Goal: Task Accomplishment & Management: Use online tool/utility

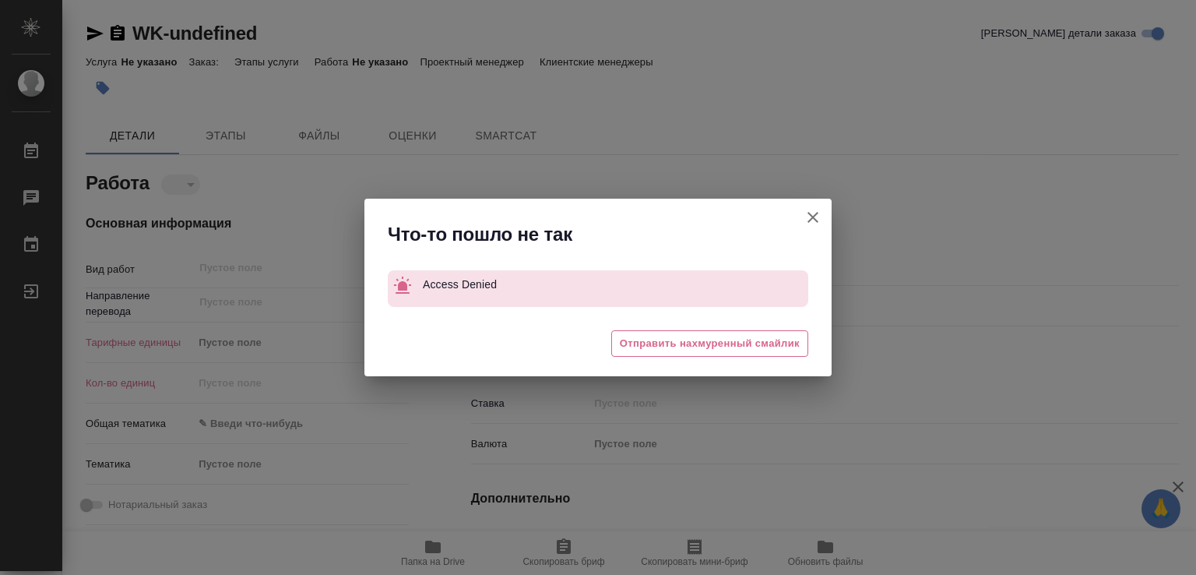
click at [819, 214] on icon "button" at bounding box center [812, 217] width 19 height 19
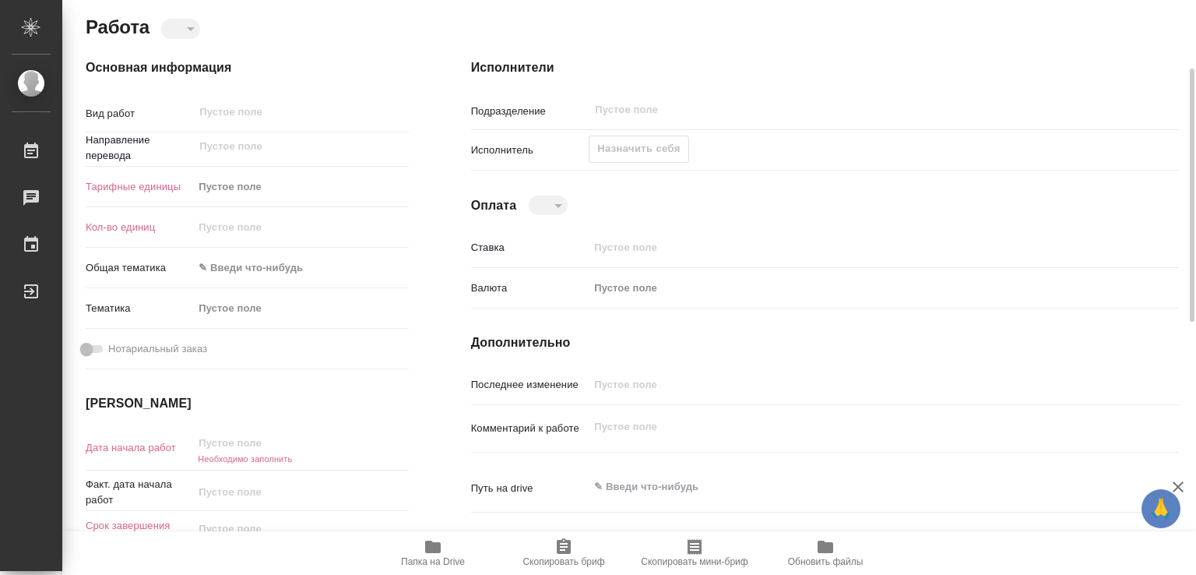
scroll to position [234, 0]
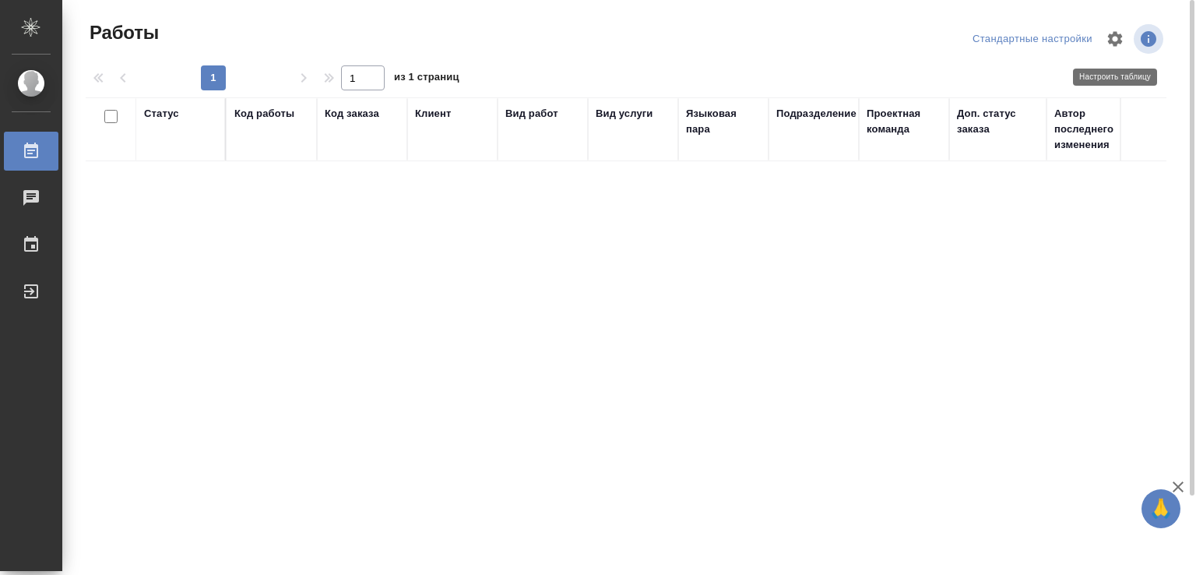
click at [1110, 37] on icon "button" at bounding box center [1115, 38] width 15 height 15
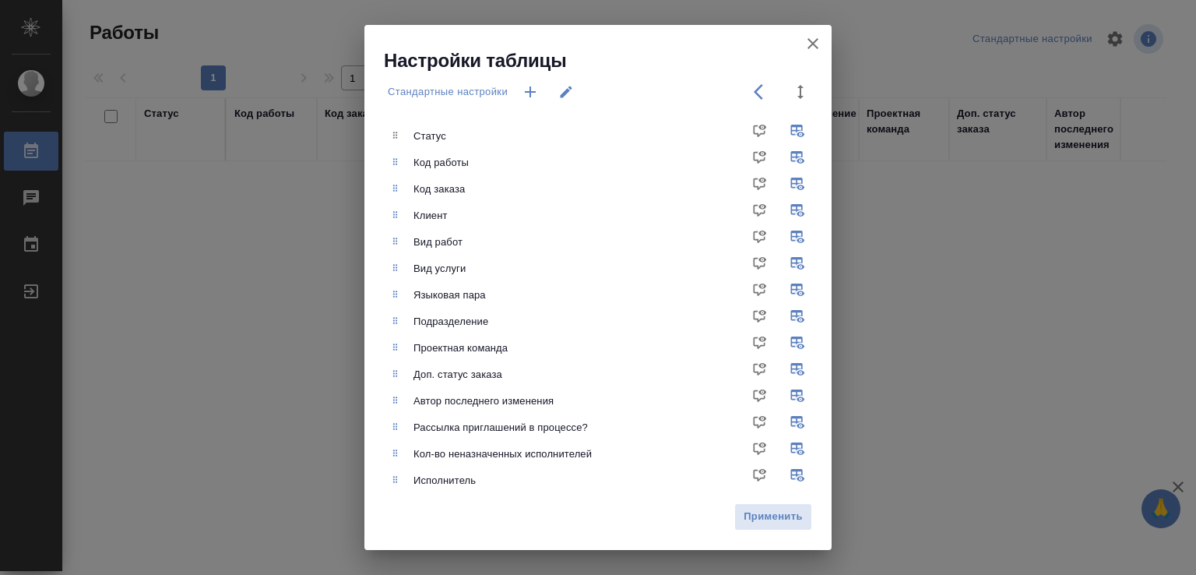
click at [1106, 43] on div "Настройки таблицы Стандартные настройки Статус Код работы Код заказа Клиент Вид…" at bounding box center [598, 287] width 1196 height 575
click at [1143, 163] on div "Настройки таблицы Стандартные настройки Статус Код работы Код заказа Клиент Вид…" at bounding box center [598, 287] width 1196 height 575
click at [1131, 83] on div "Настройки таблицы Стандартные настройки Статус Код работы Код заказа Клиент Вид…" at bounding box center [598, 287] width 1196 height 575
click at [811, 40] on icon "button" at bounding box center [812, 43] width 19 height 19
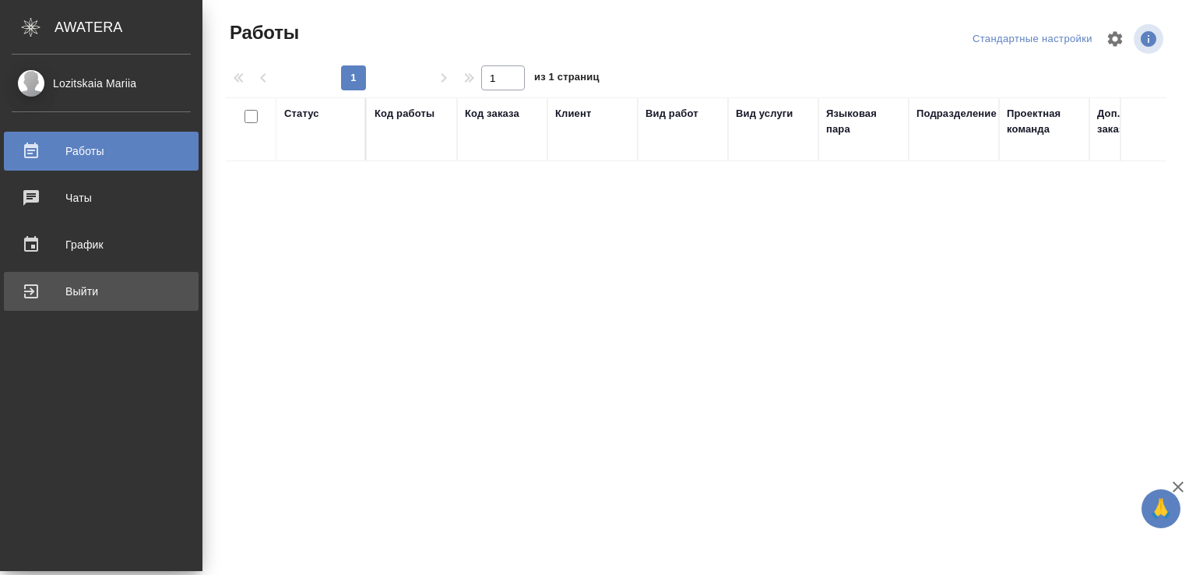
click at [90, 288] on div "Выйти" at bounding box center [101, 291] width 179 height 23
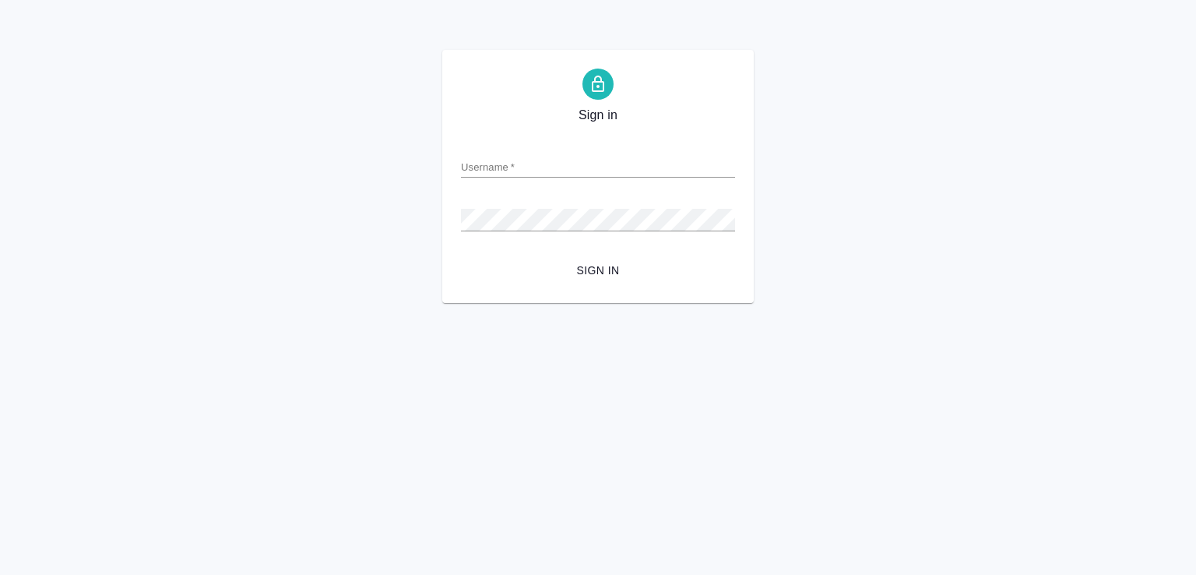
type input "m.lozitskaia@awatera.com"
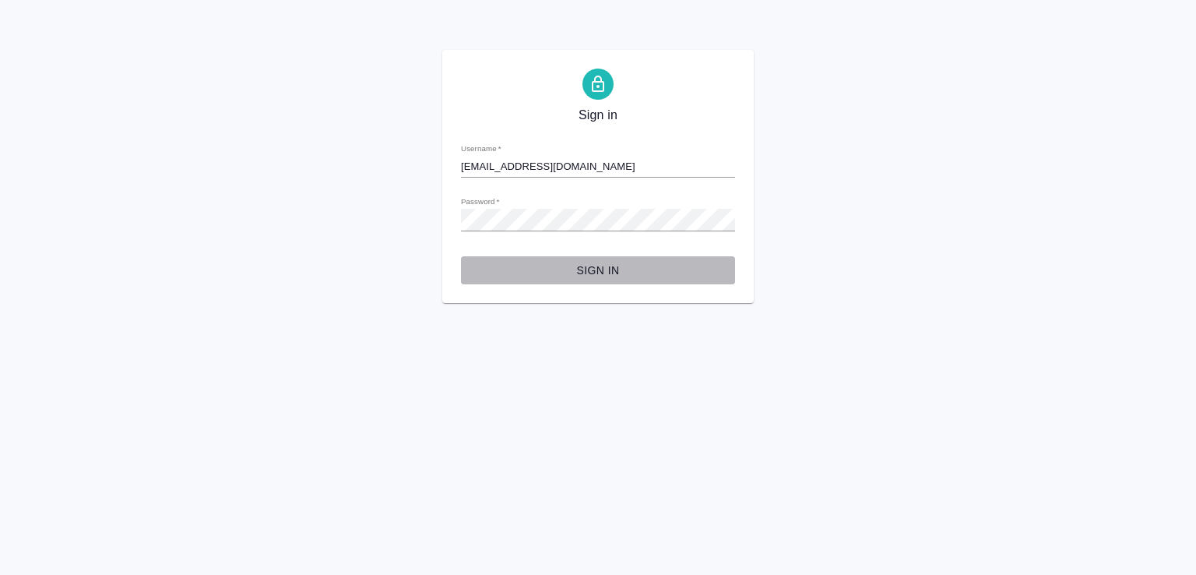
click at [598, 275] on span "Sign in" at bounding box center [597, 270] width 249 height 19
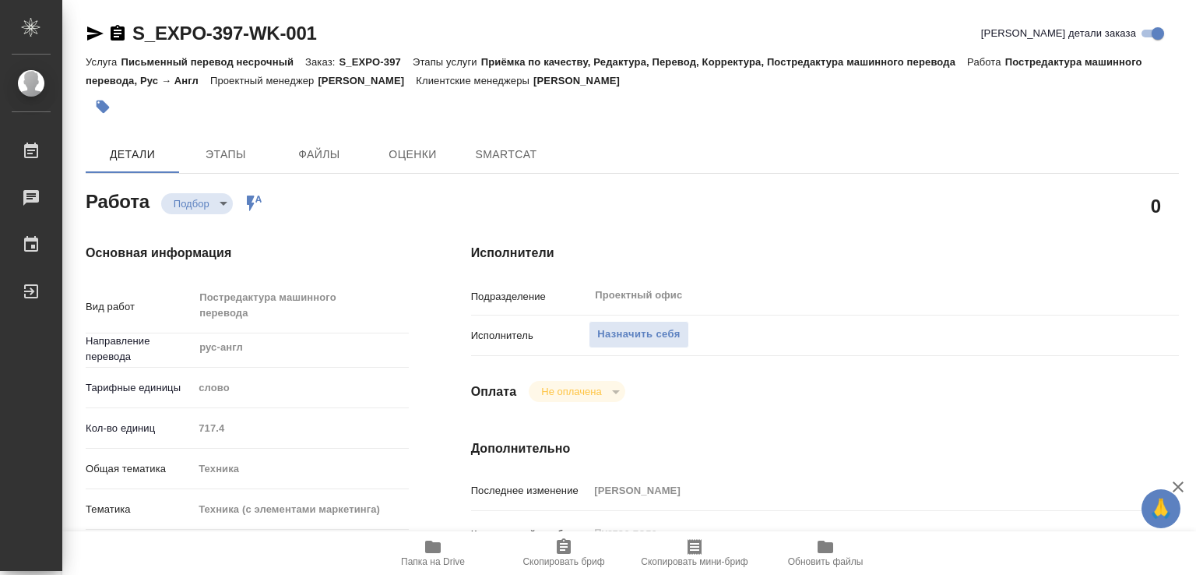
type textarea "x"
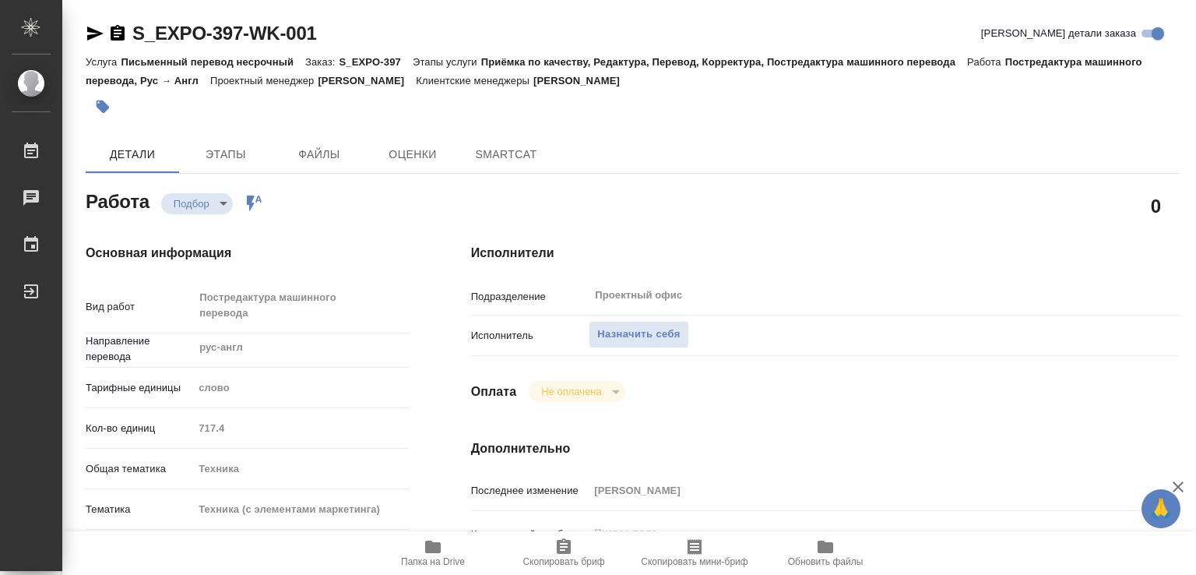
type textarea "x"
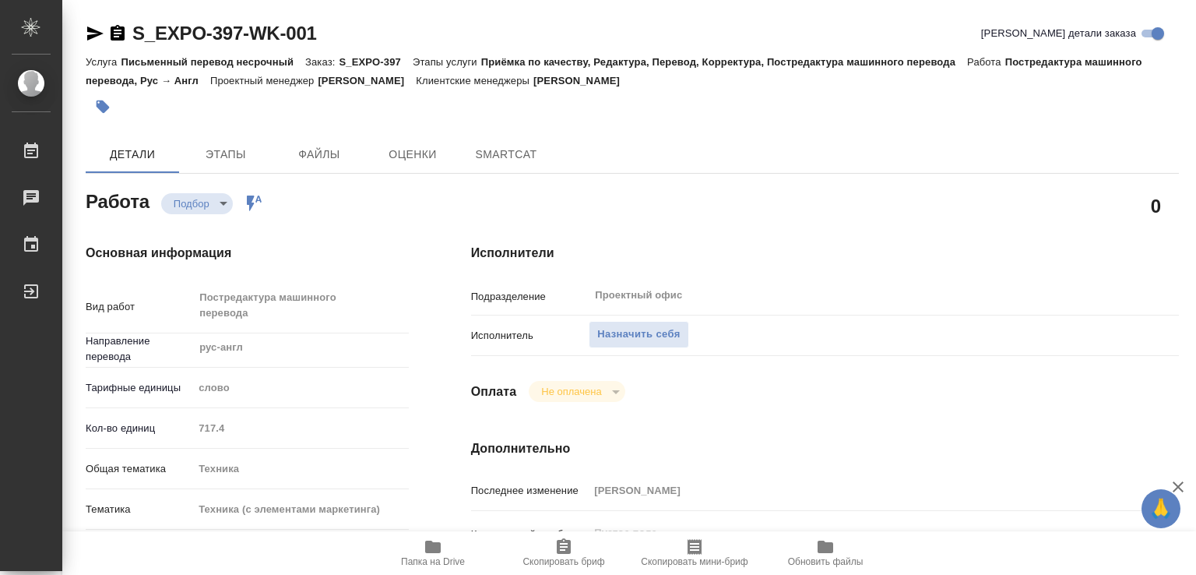
type textarea "x"
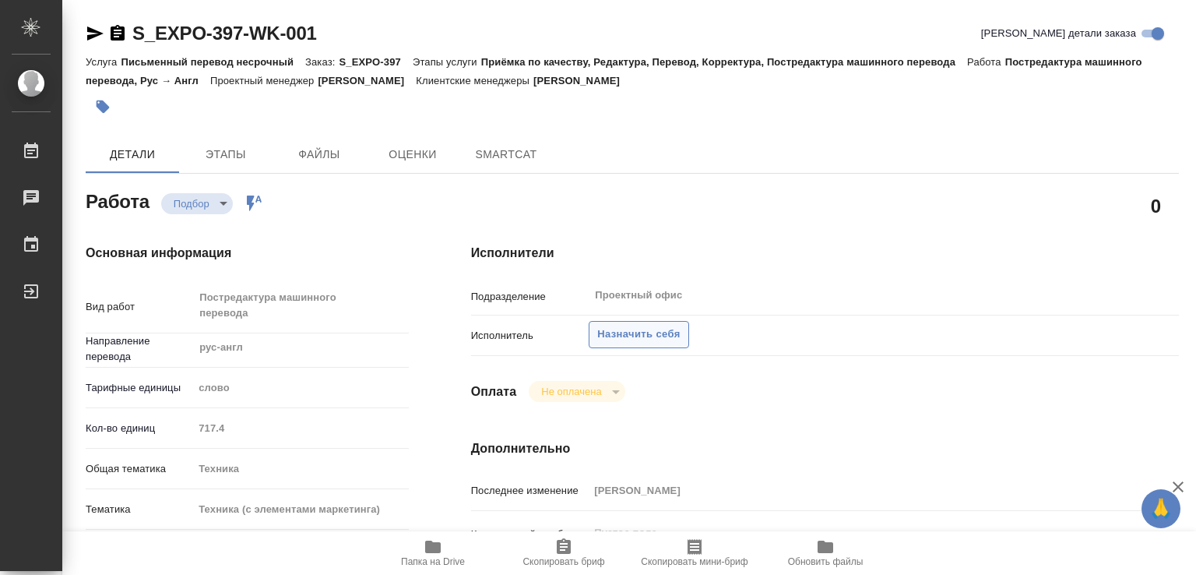
type textarea "x"
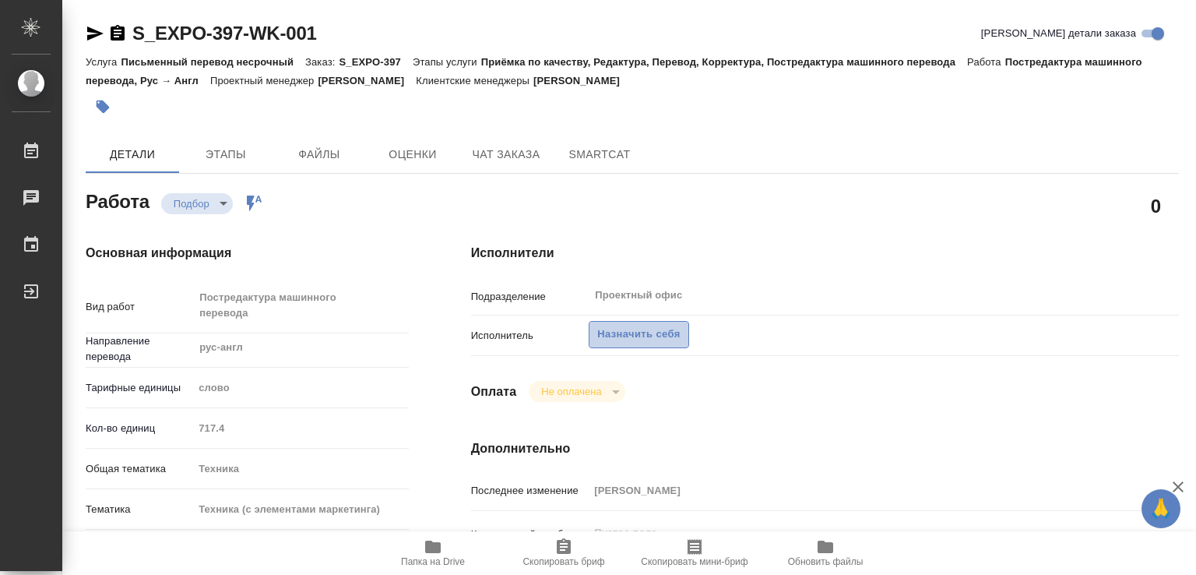
click at [631, 324] on button "Назначить себя" at bounding box center [639, 334] width 100 height 27
type textarea "x"
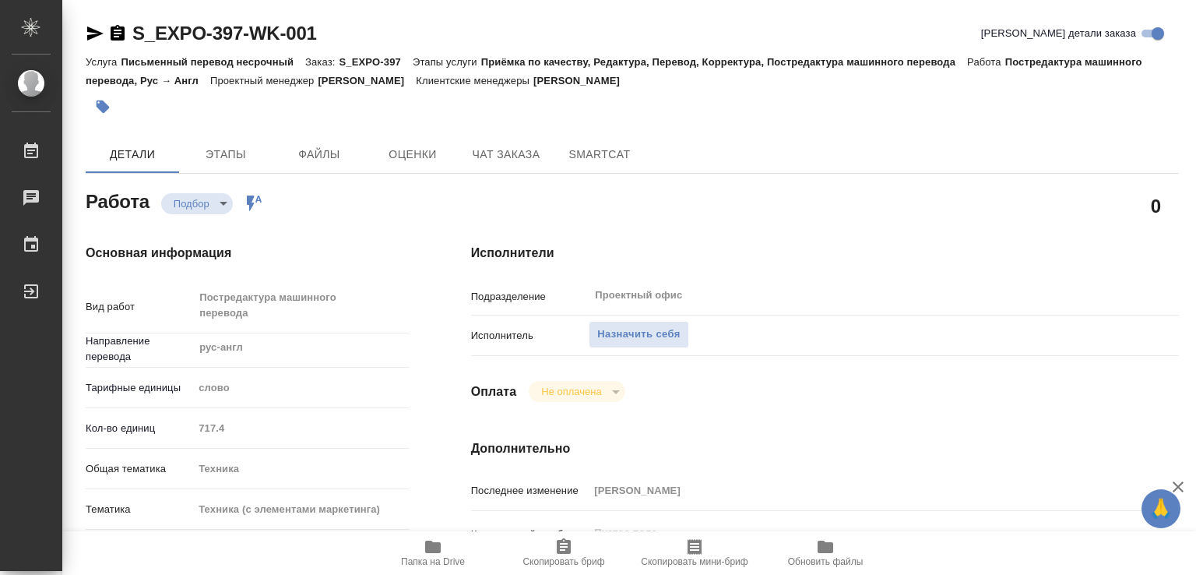
type textarea "x"
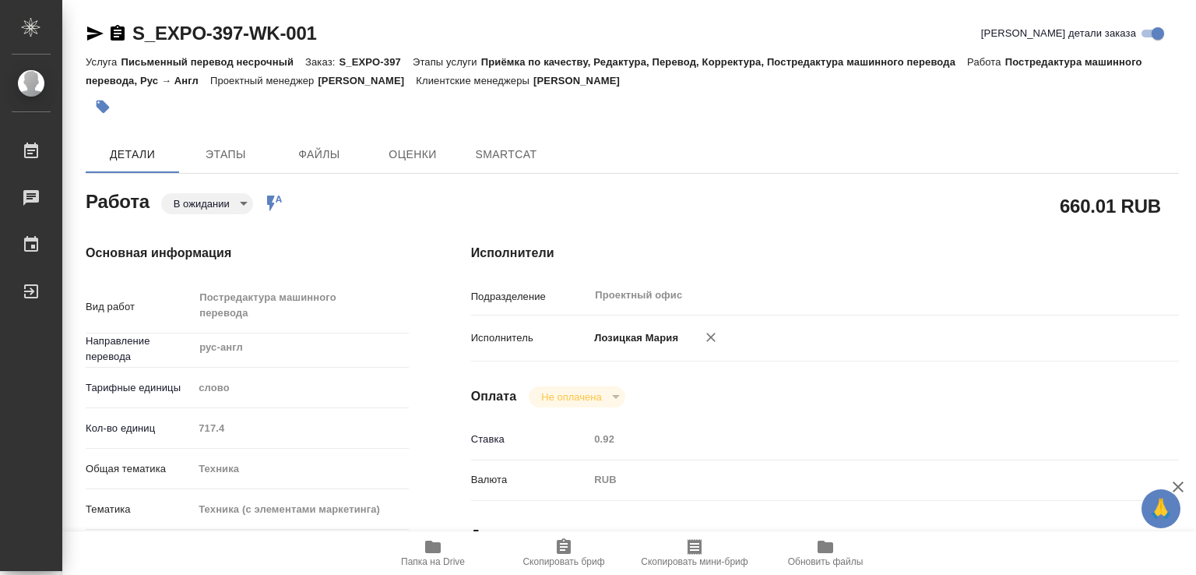
type textarea "x"
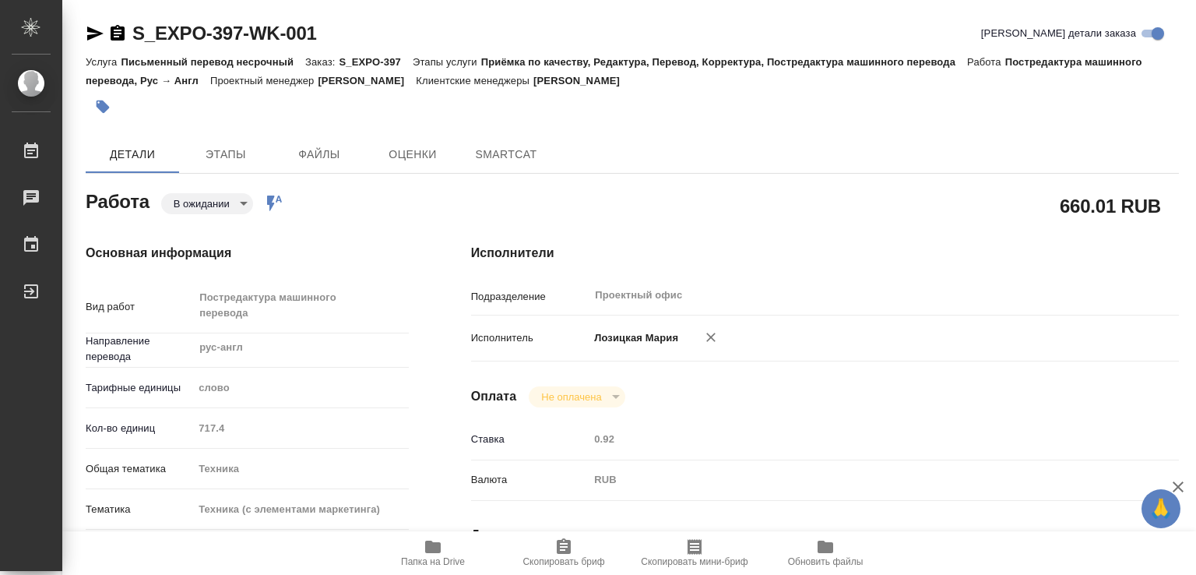
type textarea "x"
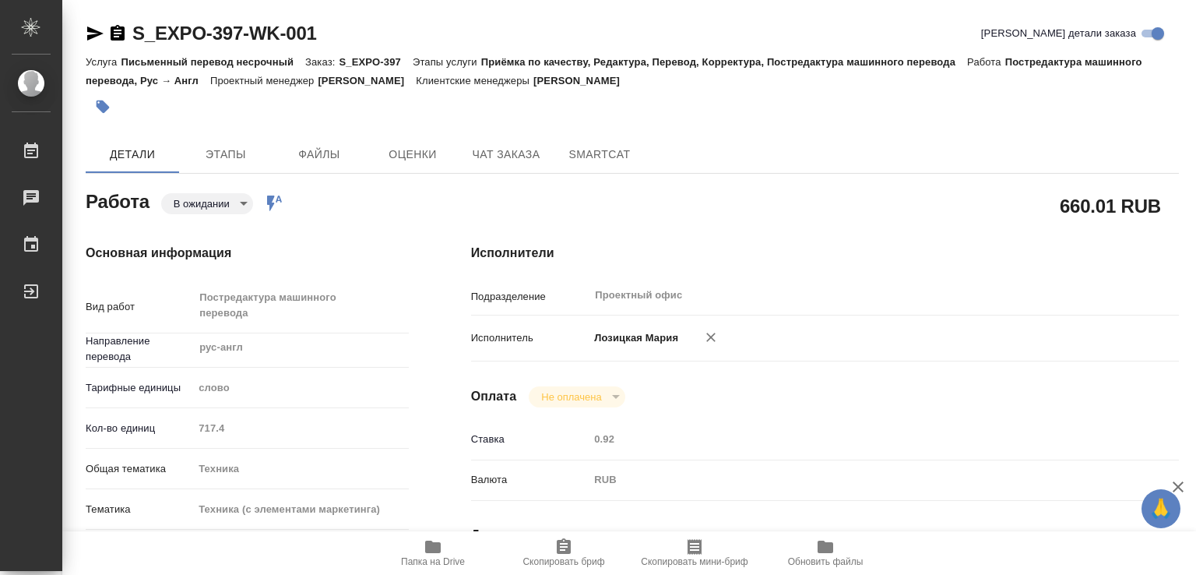
type textarea "x"
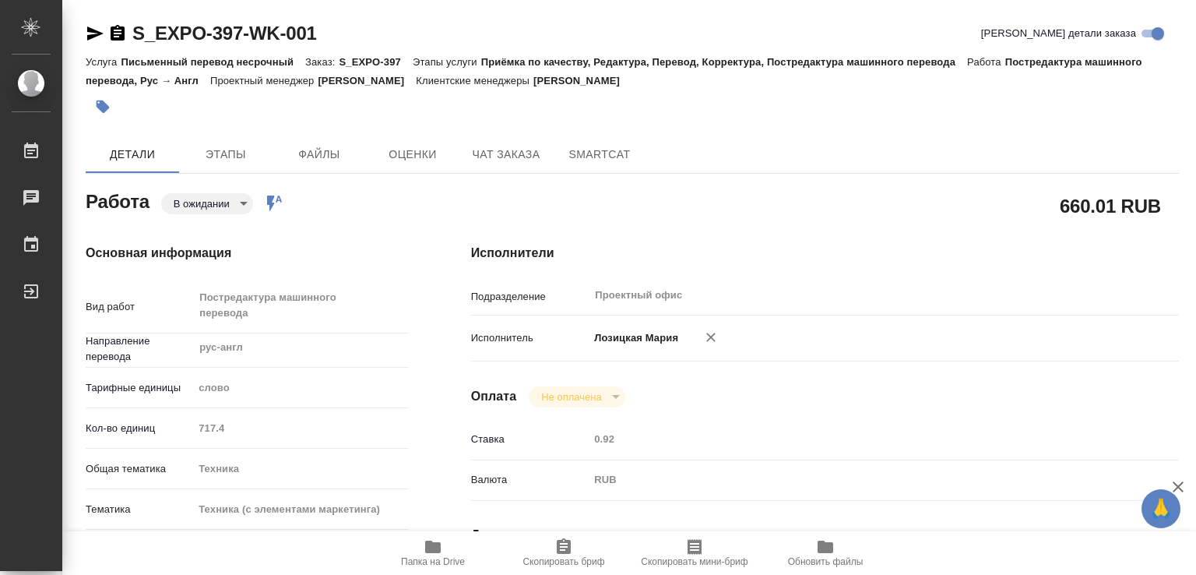
type textarea "x"
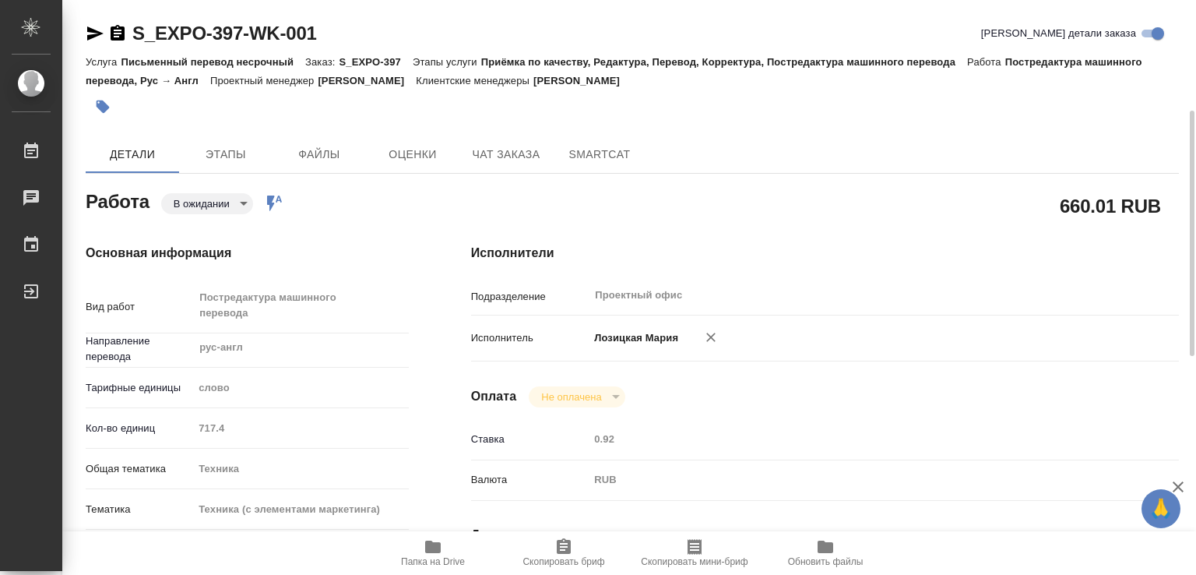
scroll to position [156, 0]
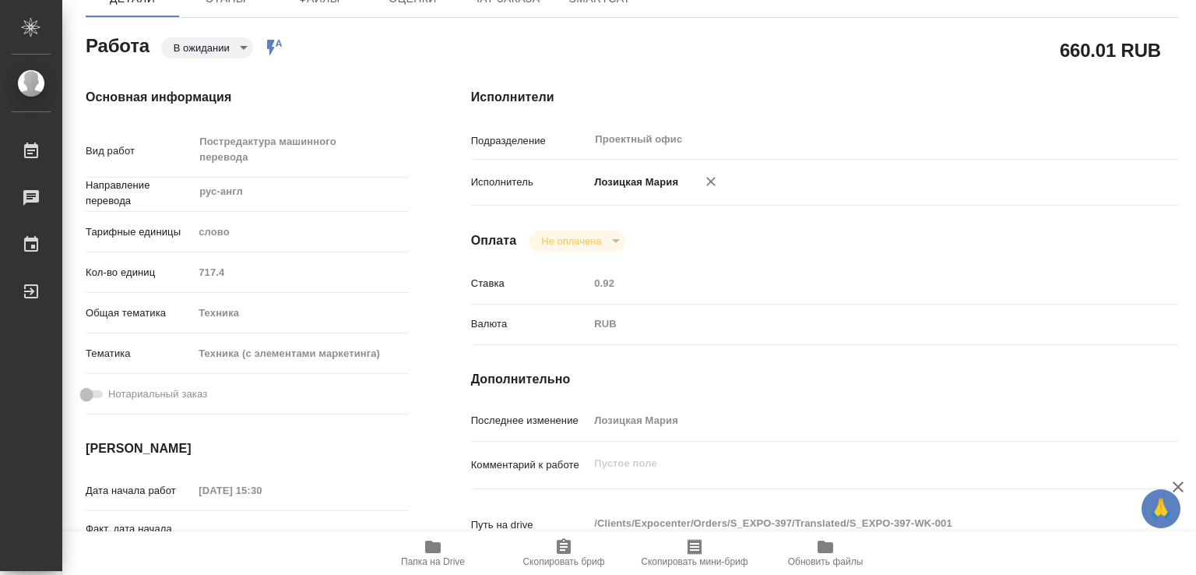
type textarea "x"
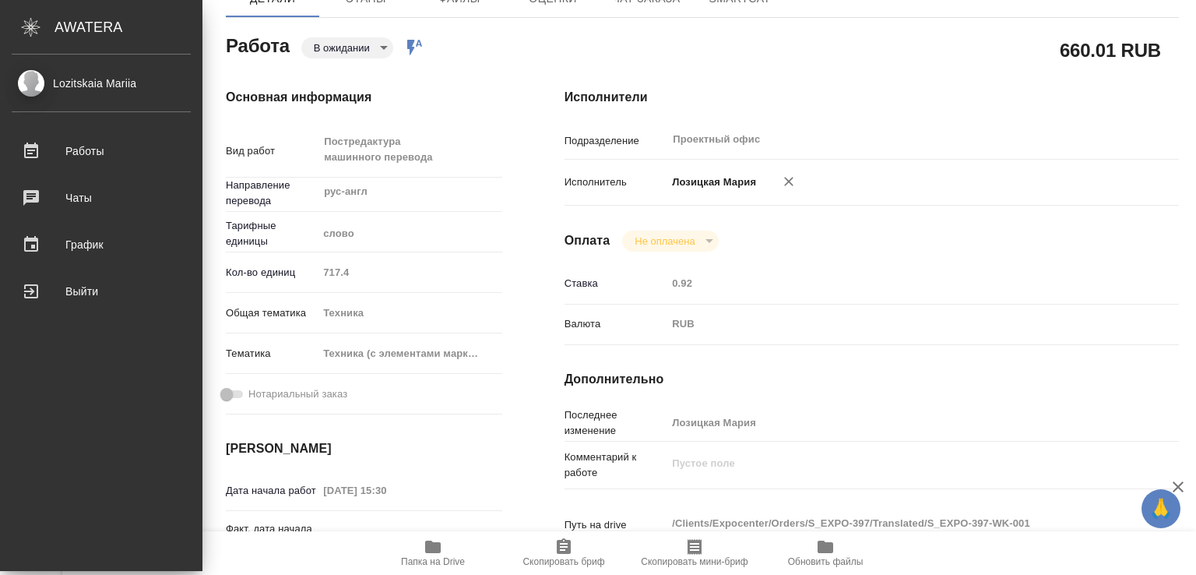
type textarea "x"
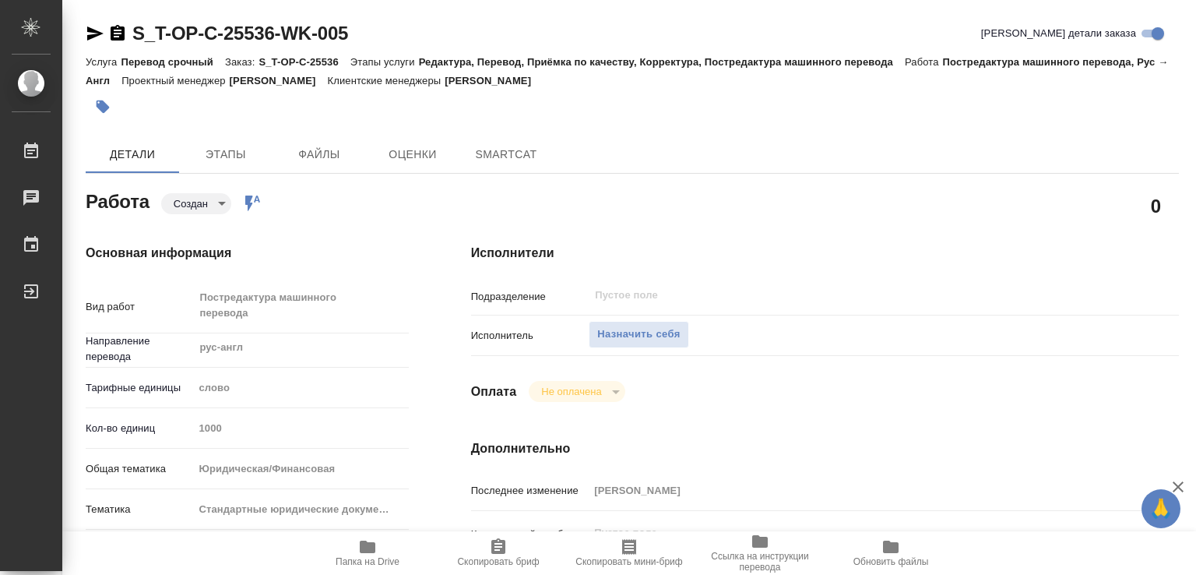
type textarea "x"
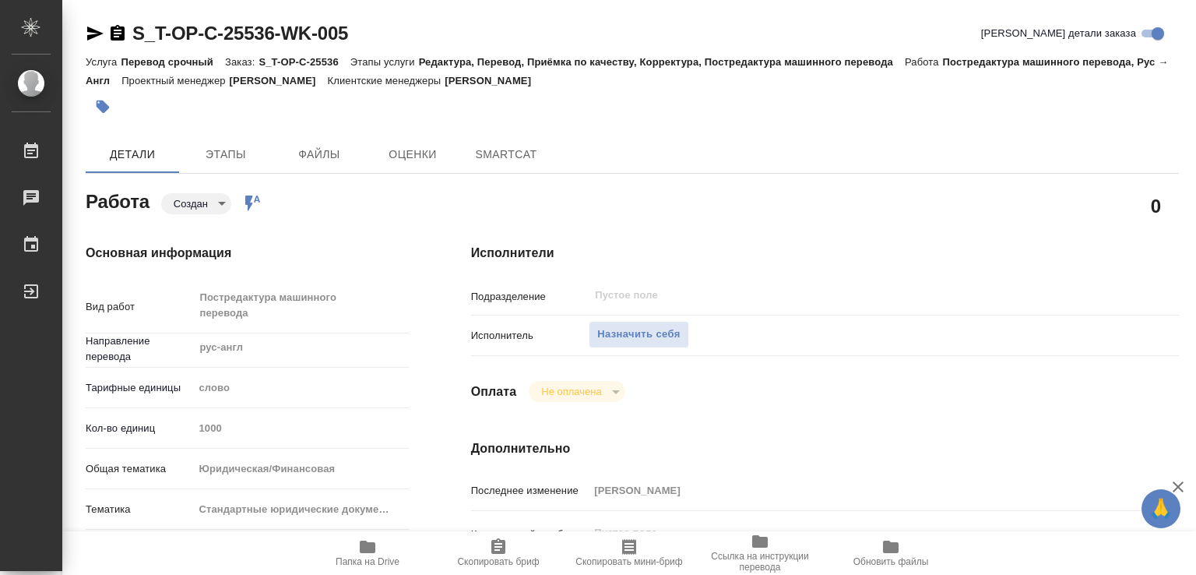
type textarea "x"
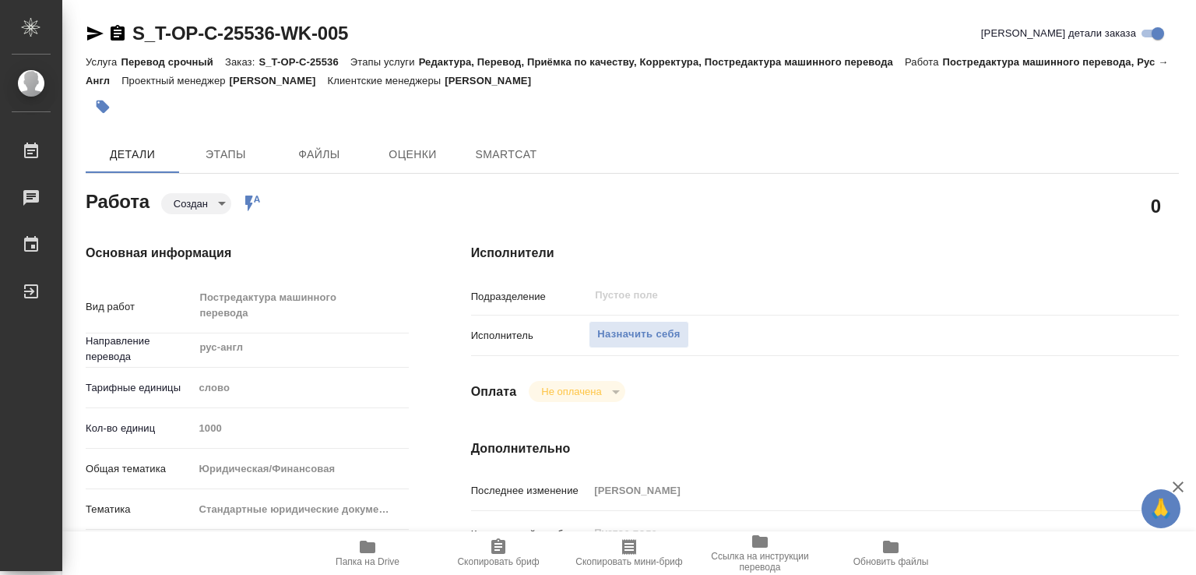
type textarea "x"
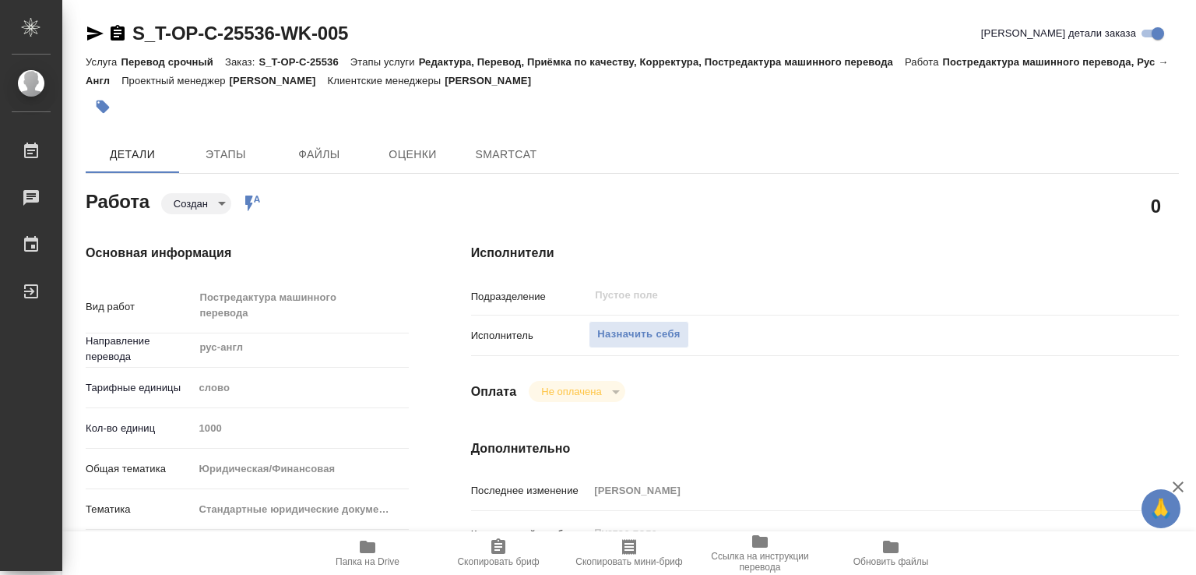
type textarea "x"
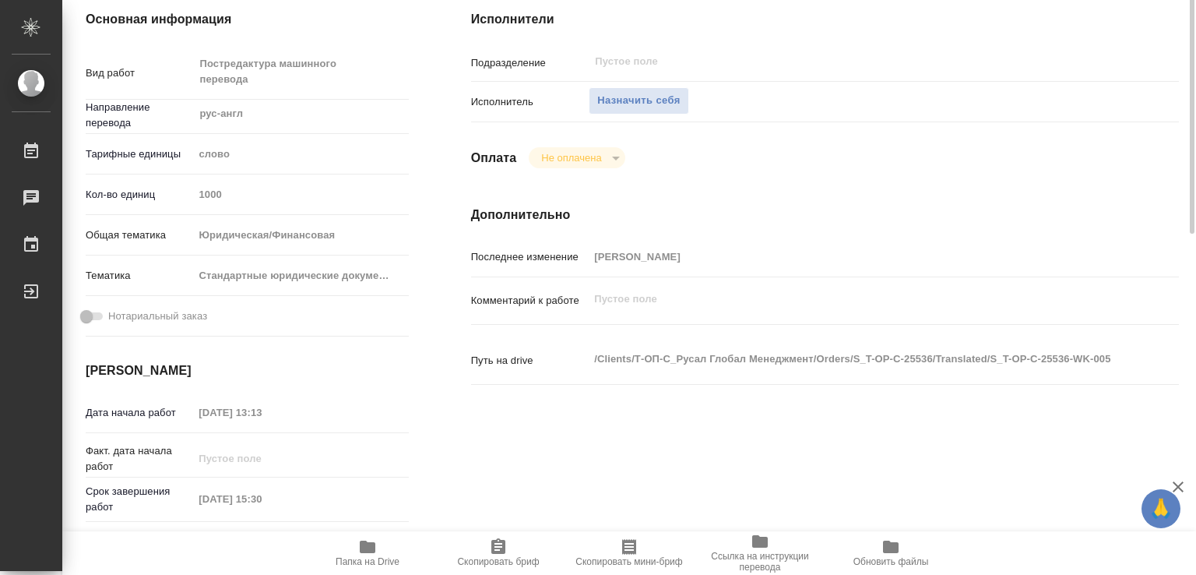
scroll to position [311, 0]
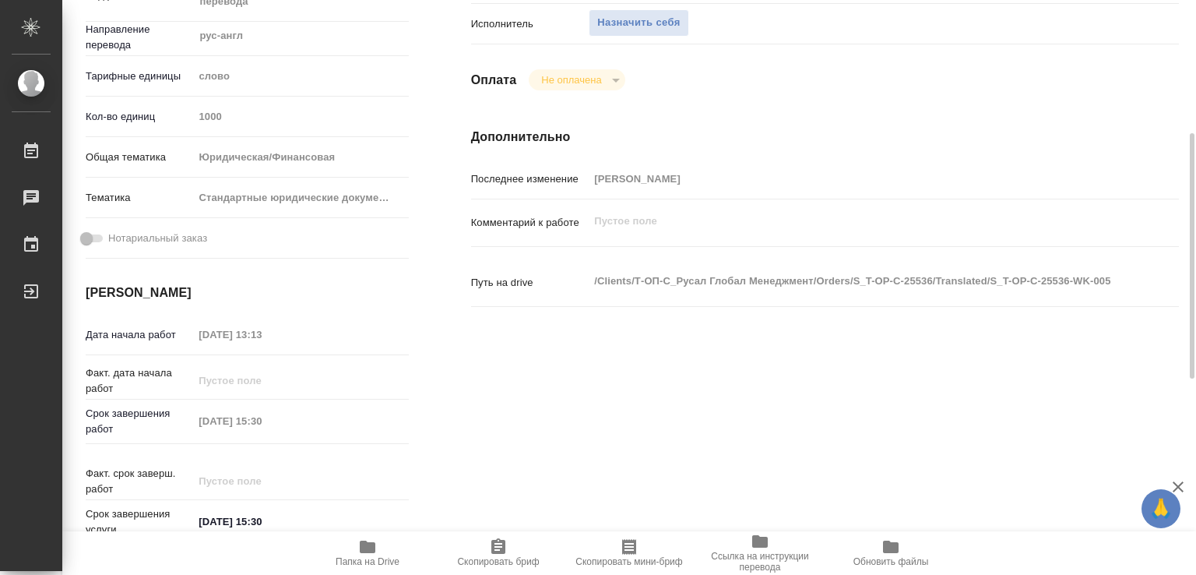
type textarea "x"
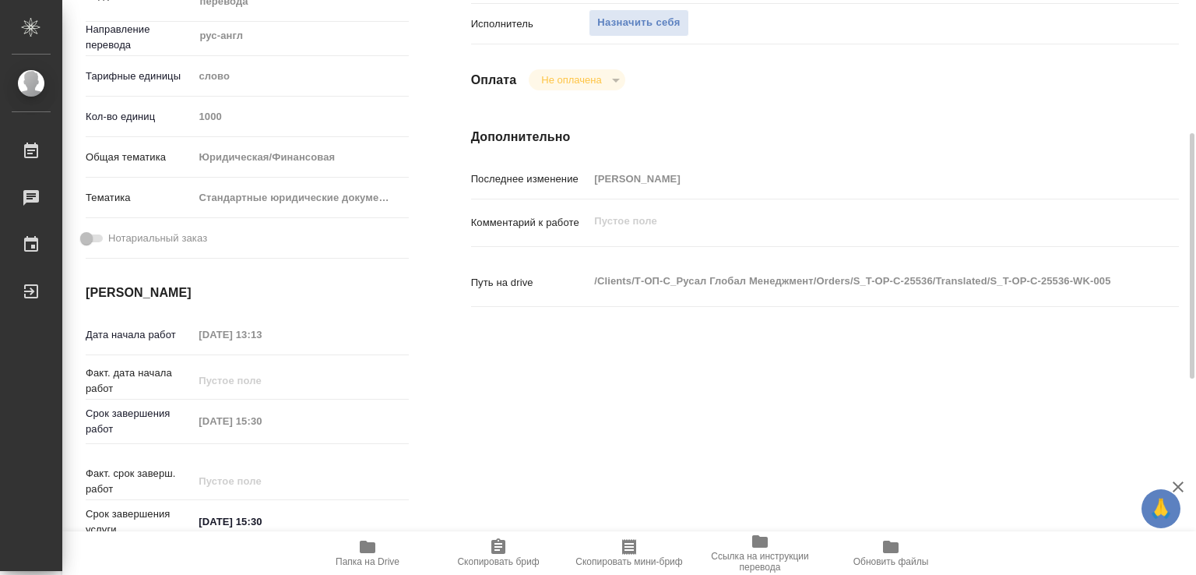
type textarea "x"
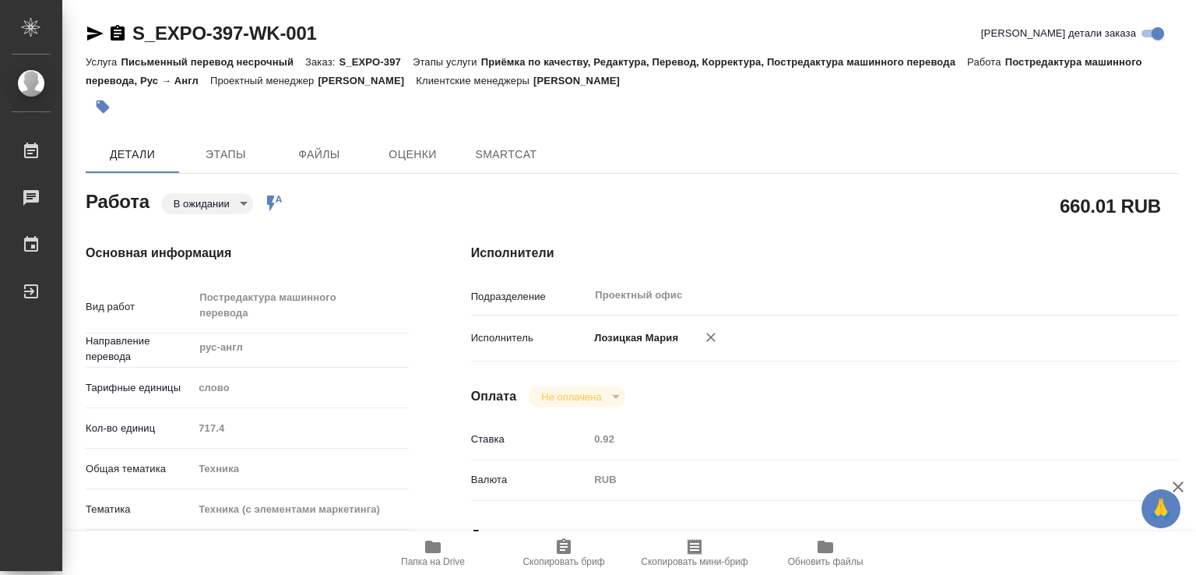
type textarea "x"
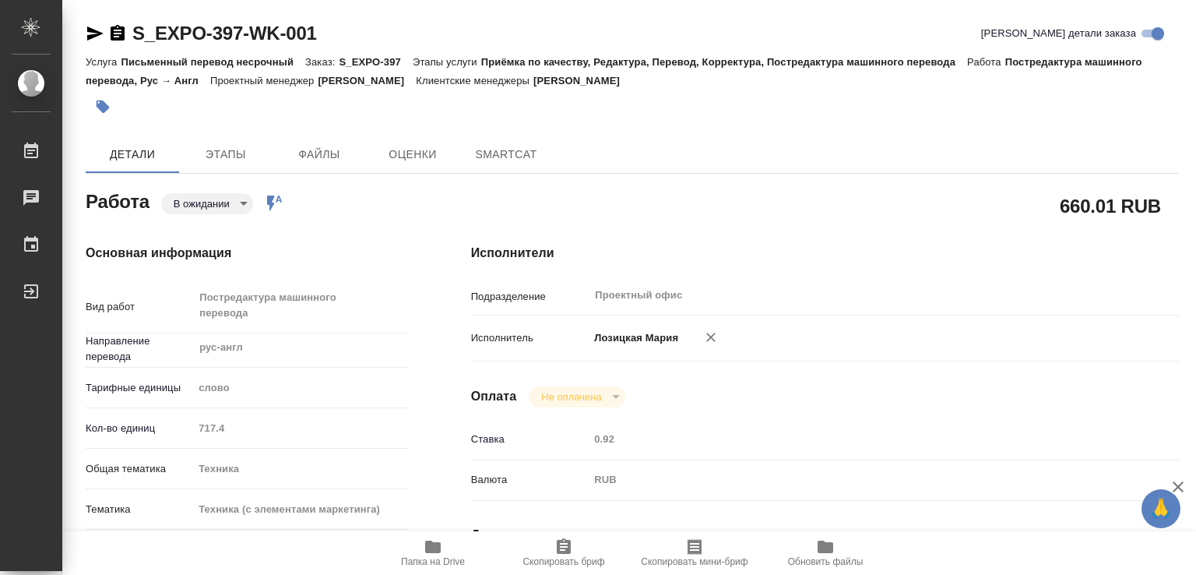
type textarea "x"
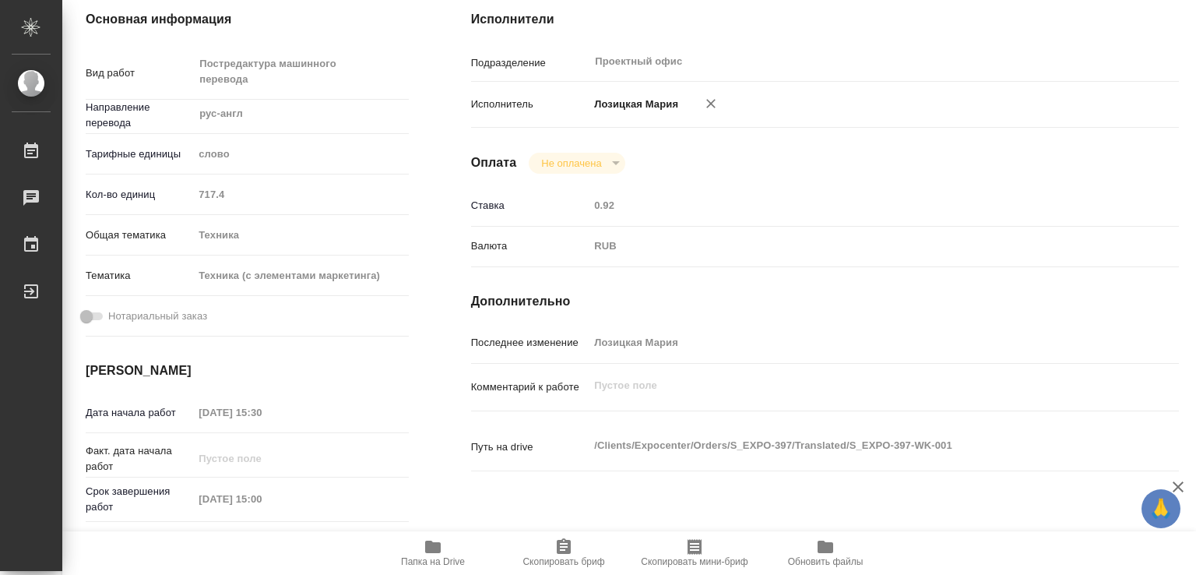
type textarea "x"
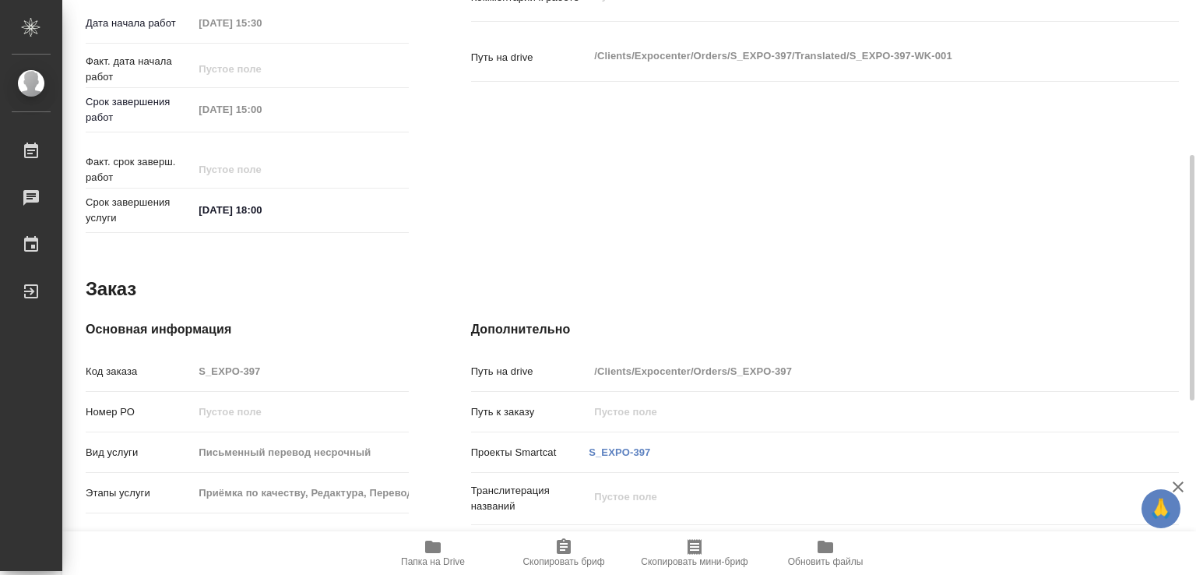
type textarea "x"
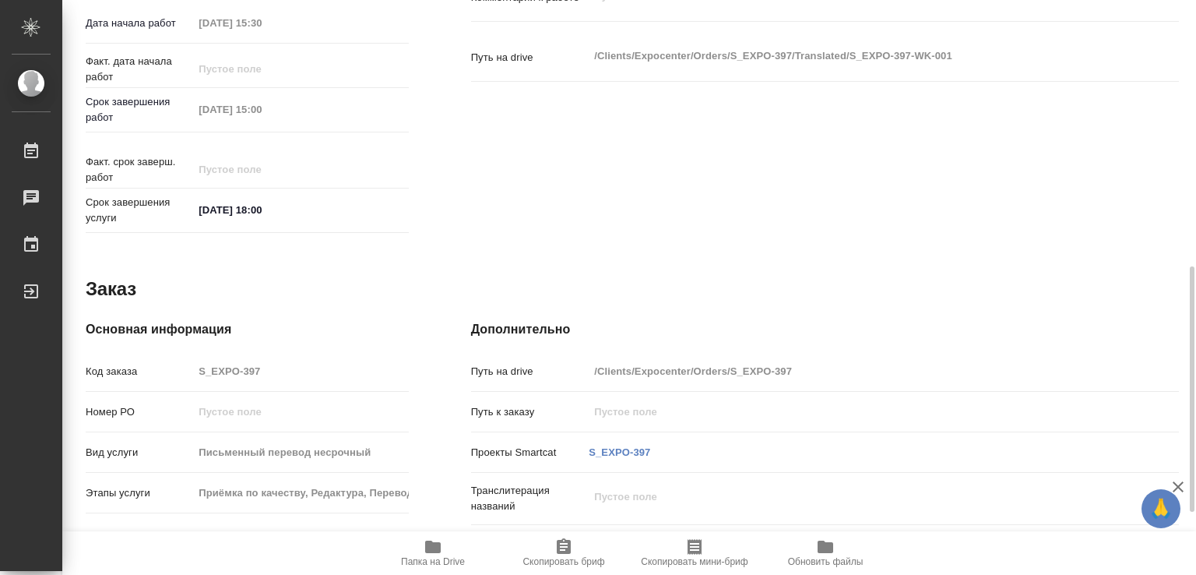
scroll to position [769, 0]
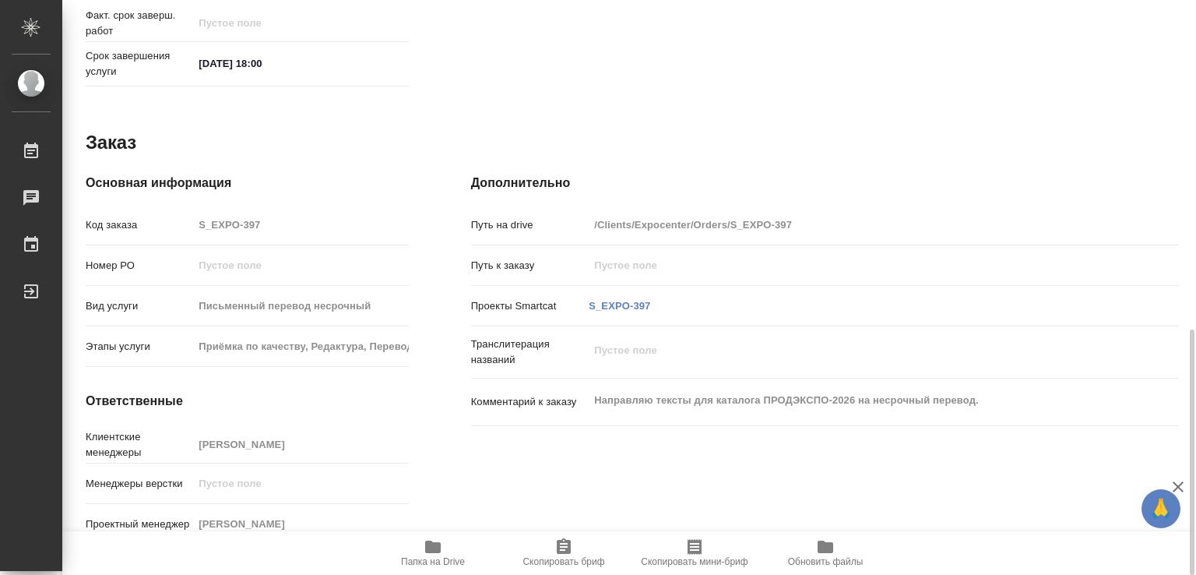
type textarea "x"
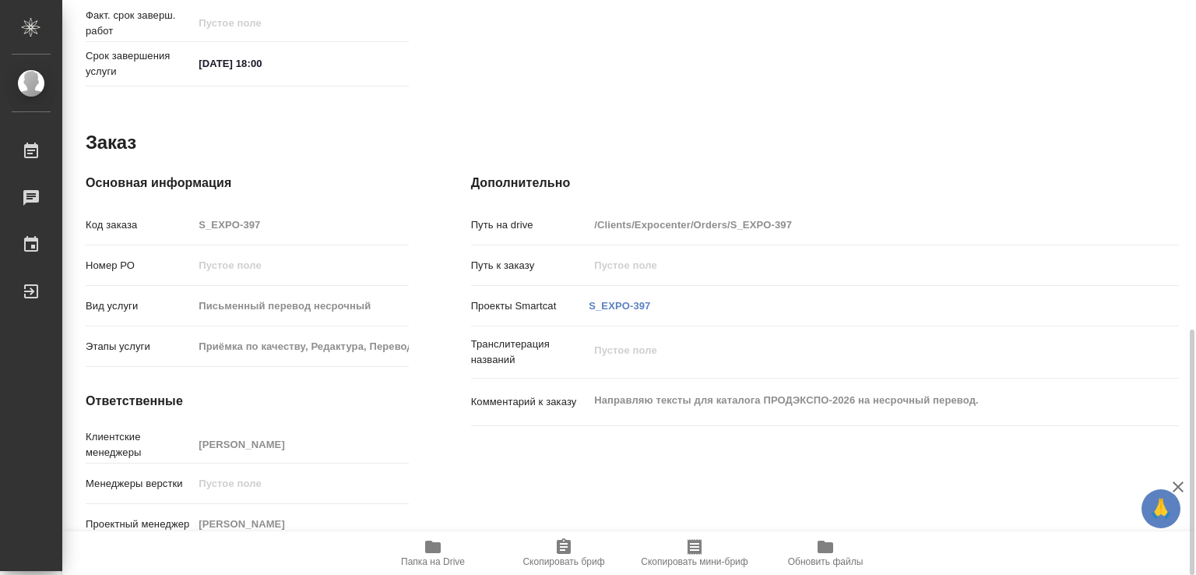
click at [429, 554] on icon "button" at bounding box center [433, 546] width 19 height 19
type textarea "x"
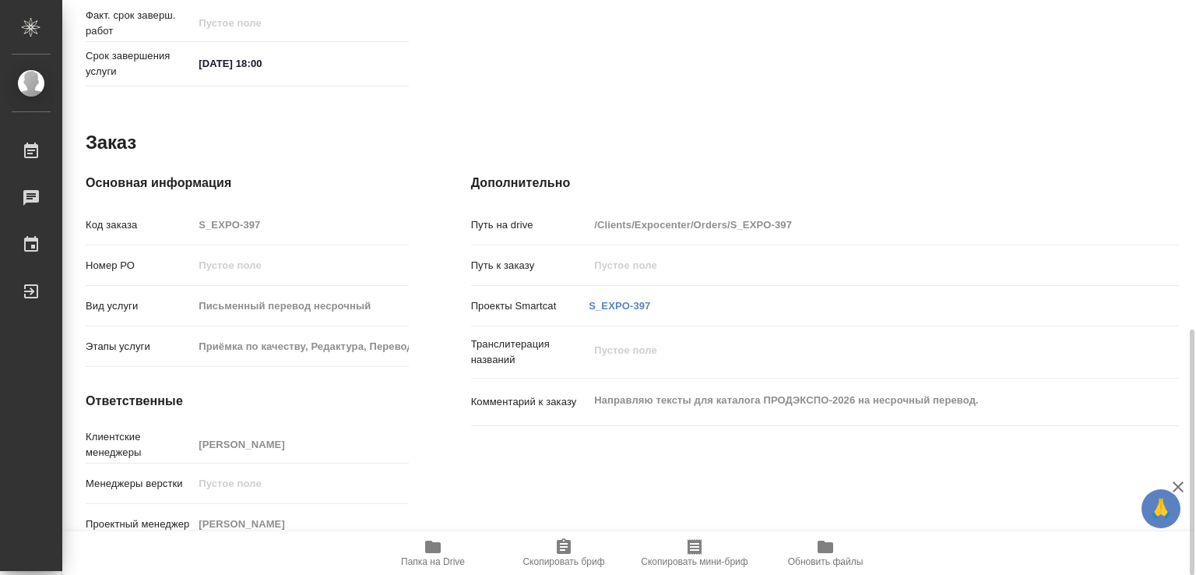
type textarea "x"
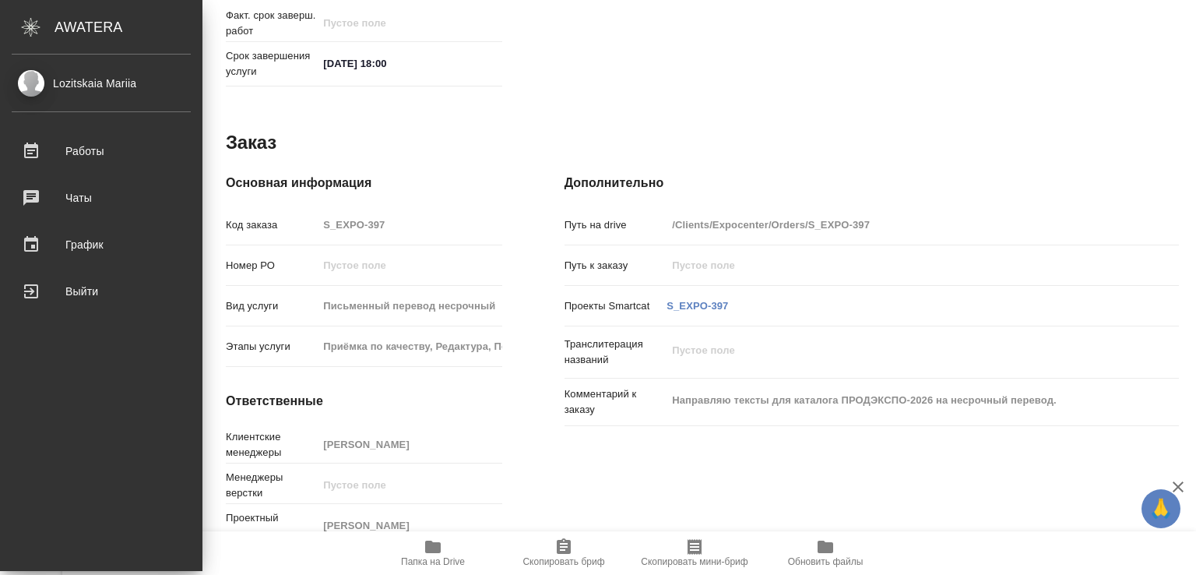
type textarea "x"
